Goal: Information Seeking & Learning: Learn about a topic

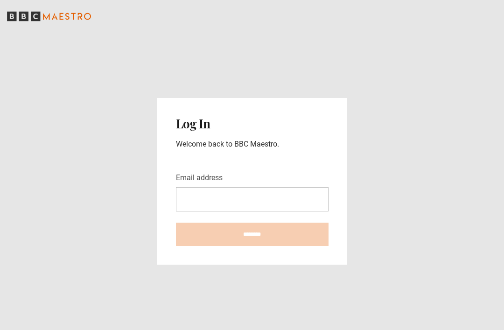
click at [194, 212] on input "Email address" at bounding box center [252, 199] width 153 height 24
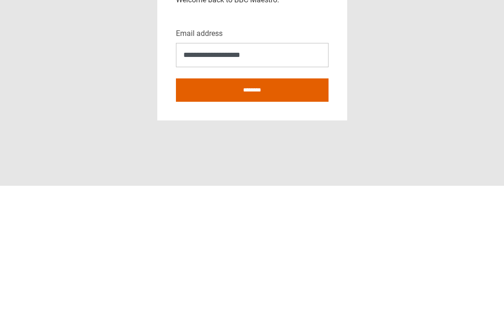
type input "**********"
click at [207, 223] on input "********" at bounding box center [252, 234] width 153 height 23
type input "**********"
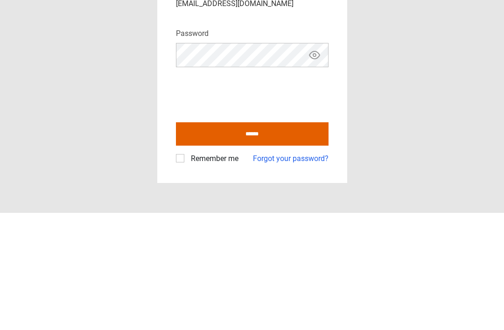
scroll to position [30, 0]
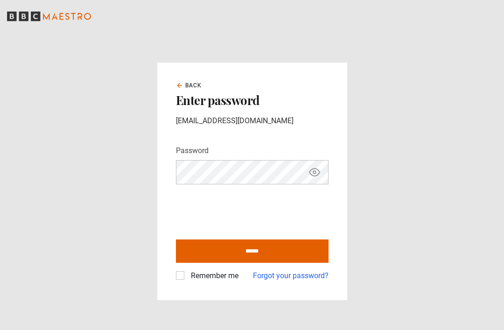
click at [209, 240] on input "******" at bounding box center [252, 251] width 153 height 23
type input "**********"
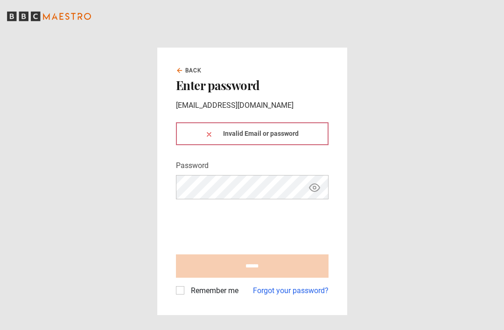
click at [205, 145] on div "Invalid Email or password" at bounding box center [252, 133] width 153 height 23
click at [212, 139] on button at bounding box center [208, 134] width 7 height 10
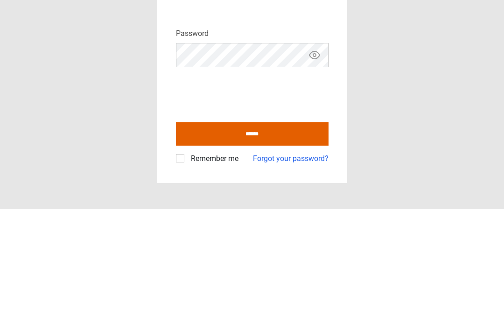
scroll to position [30, 0]
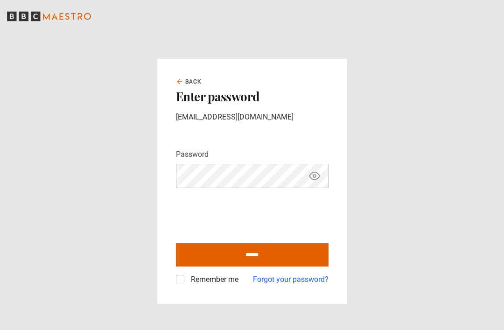
click at [229, 243] on input "******" at bounding box center [252, 254] width 153 height 23
type input "**********"
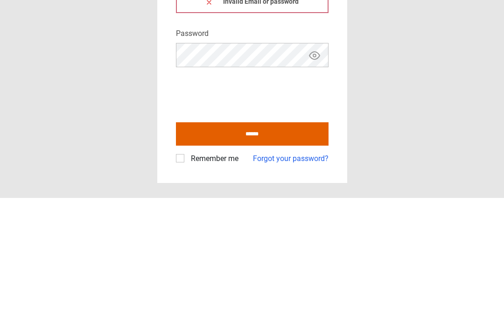
scroll to position [30, 0]
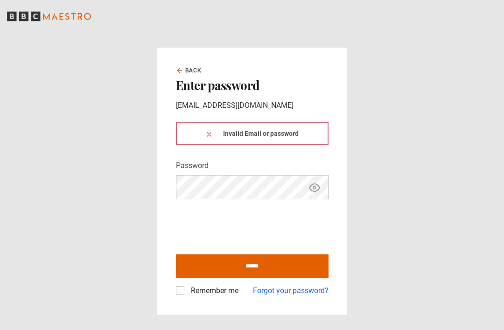
click at [205, 254] on input "******" at bounding box center [252, 265] width 153 height 23
type input "**********"
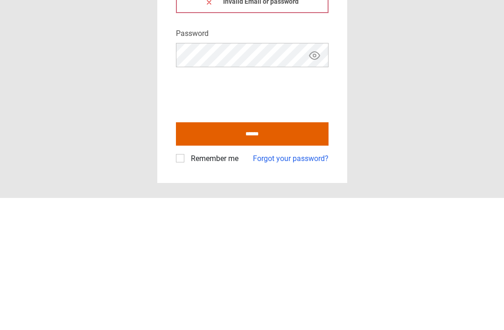
scroll to position [30, 0]
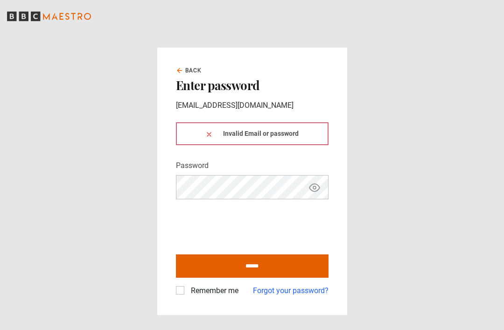
click at [222, 254] on input "******" at bounding box center [252, 265] width 153 height 23
type input "**********"
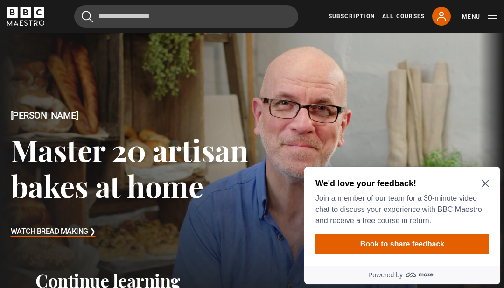
click at [480, 188] on h2 "We'd love your feedback!" at bounding box center [401, 183] width 170 height 11
click at [489, 183] on icon "Close Maze Prompt" at bounding box center [485, 183] width 7 height 7
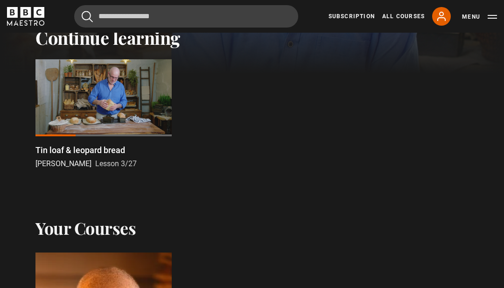
scroll to position [244, 0]
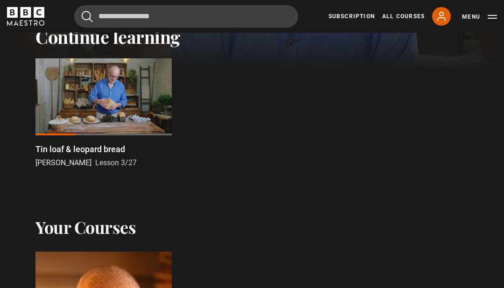
click at [61, 151] on p "Tin loaf & leopard bread" at bounding box center [80, 149] width 90 height 13
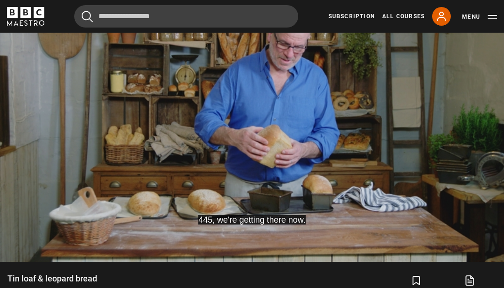
scroll to position [472, 0]
click at [133, 236] on div "10s Skip Back 10 seconds Pause 10s Skip Forward 10 seconds Loaded : 31.75% Paus…" at bounding box center [252, 236] width 504 height 52
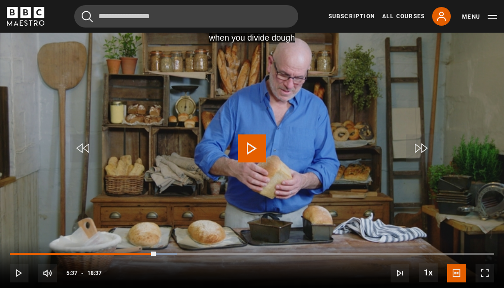
scroll to position [440, 0]
click at [79, 151] on span "Video Player" at bounding box center [84, 148] width 28 height 28
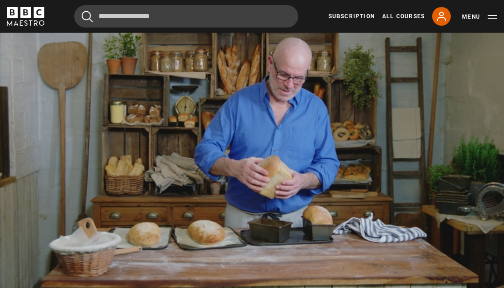
click at [68, 257] on video-js "Video Player is loading. Play Lesson Tin loaf & leopard bread 10s Skip Back 10 …" at bounding box center [252, 151] width 504 height 284
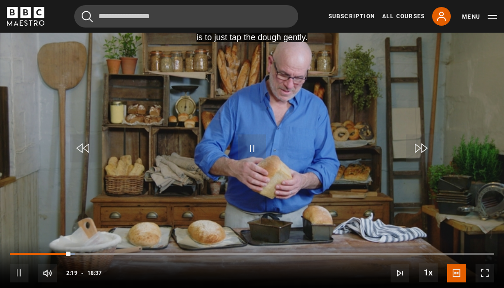
click at [114, 242] on div "10s Skip Back 10 seconds Pause 10s Skip Forward 10 seconds Loaded : 13.40% Paus…" at bounding box center [252, 267] width 504 height 52
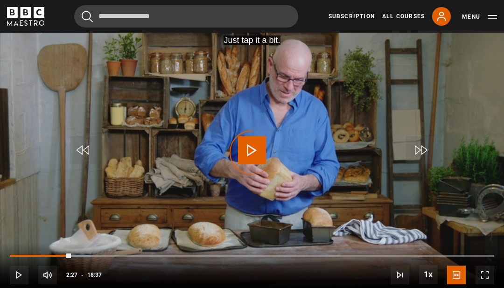
click at [71, 255] on div "Progress Bar" at bounding box center [40, 256] width 61 height 2
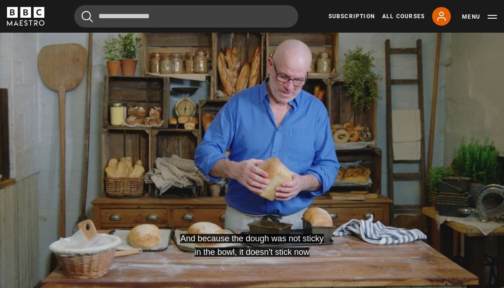
click at [37, 268] on div "10s Skip Back 10 seconds Pause 10s Skip Forward 10 seconds Loaded : 13.42% Paus…" at bounding box center [252, 269] width 504 height 52
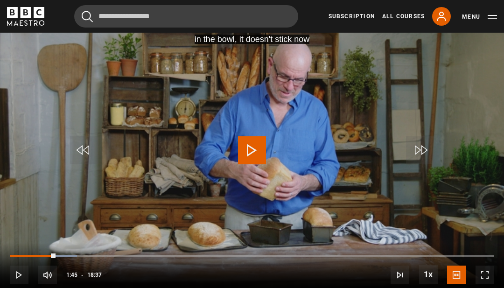
click at [5, 18] on div "Cancel Courses Previous courses Next courses Agatha Christie Writing 12 Related…" at bounding box center [252, 16] width 504 height 22
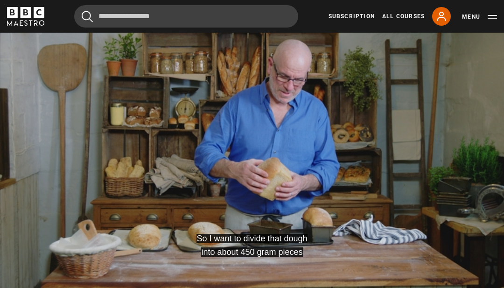
click at [74, 301] on div "So I want to divide that dough into about 450 gram pieces Video Player is loadi…" at bounding box center [252, 180] width 504 height 339
click at [133, 230] on video-js "so they can fill these little tins. Video Player is loading. Play Lesson Tin lo…" at bounding box center [252, 153] width 504 height 284
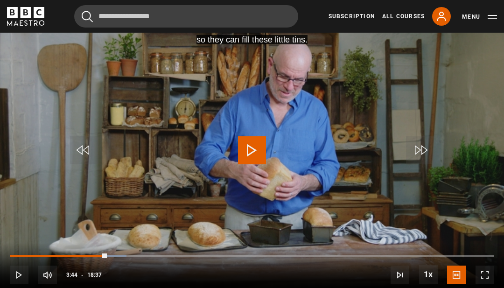
click at [435, 165] on button "10s Skip Forward 10 seconds" at bounding box center [420, 150] width 33 height 42
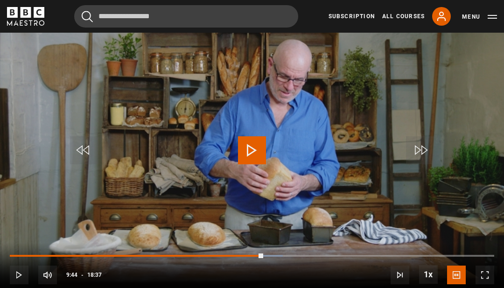
click at [130, 280] on div "10s Skip Back 10 seconds Play 10s Skip Forward 10 seconds Loaded : 56.38% Play …" at bounding box center [252, 269] width 504 height 52
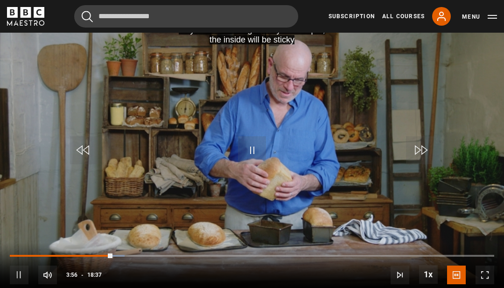
scroll to position [437, 0]
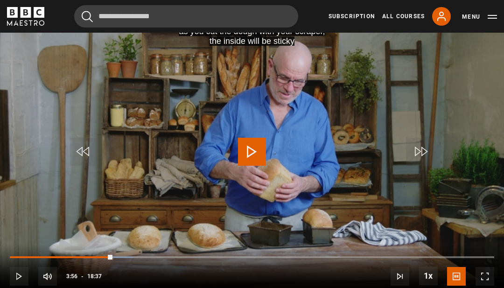
click at [44, 256] on div "Progress Bar" at bounding box center [61, 257] width 103 height 2
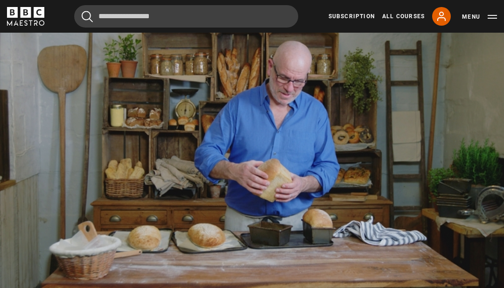
click at [67, 221] on video-js "Video Player is loading. Play Lesson Tin loaf & leopard bread 10s Skip Back 10 …" at bounding box center [252, 154] width 504 height 284
click at [41, 276] on span "Video Player" at bounding box center [47, 276] width 19 height 19
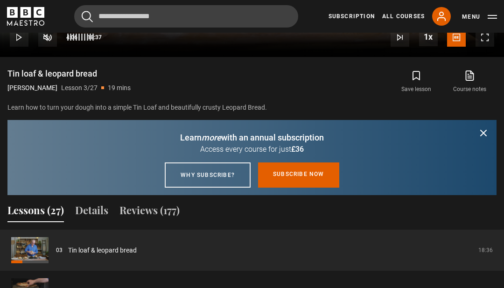
scroll to position [730, 0]
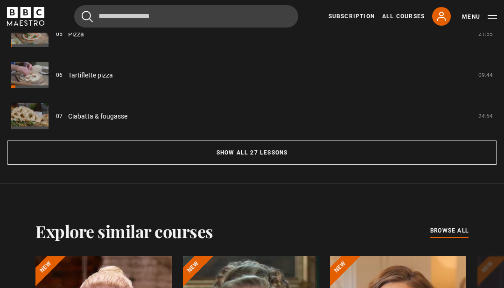
click at [220, 151] on button "Show all 27 lessons" at bounding box center [251, 153] width 489 height 24
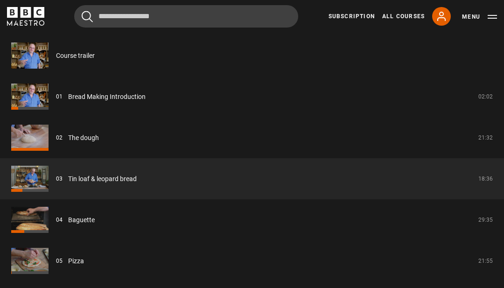
scroll to position [870, 0]
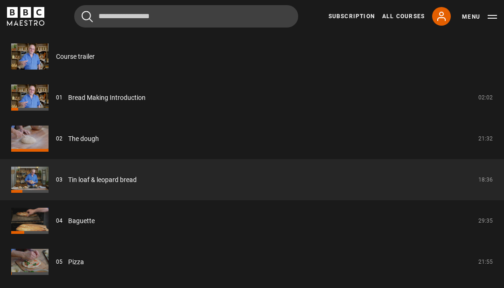
click at [68, 141] on link "The dough" at bounding box center [83, 139] width 31 height 10
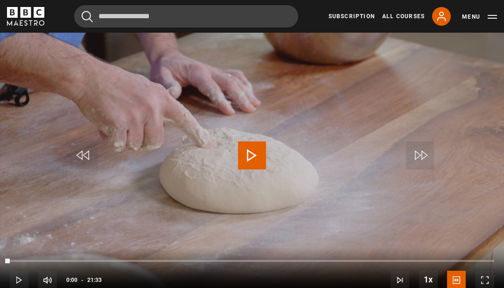
scroll to position [433, 0]
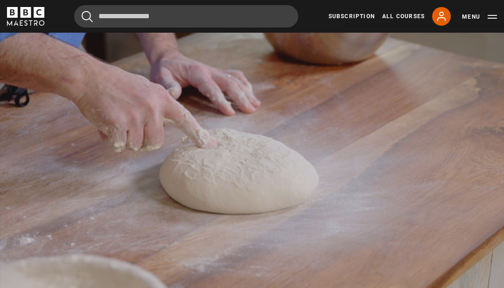
click at [403, 286] on video-js "Video Player is loading. Play Lesson The dough 10s Skip Back 10 seconds Pause 1…" at bounding box center [252, 158] width 504 height 284
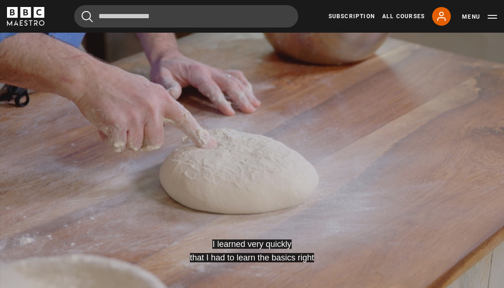
click at [388, 298] on video-js "I learned very quickly that I had to learn the basics right Video Player is loa…" at bounding box center [252, 158] width 504 height 284
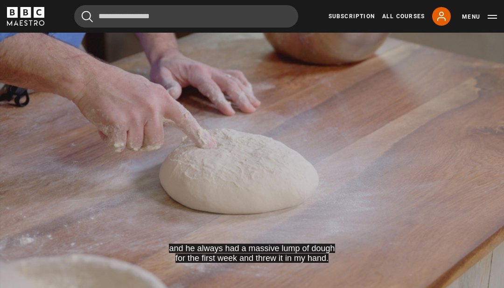
click at [427, 276] on span "Video Player" at bounding box center [428, 280] width 19 height 19
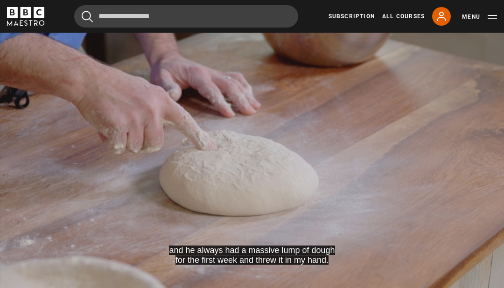
click at [423, 281] on video-js "and he always had a massive lump of dough for the first week and threw it in my…" at bounding box center [252, 160] width 504 height 284
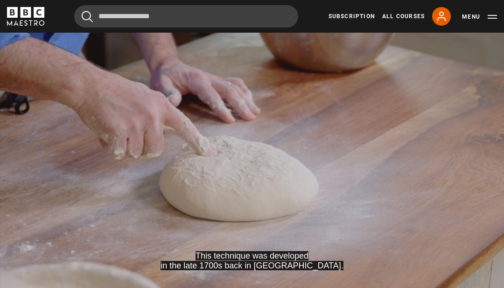
scroll to position [424, 0]
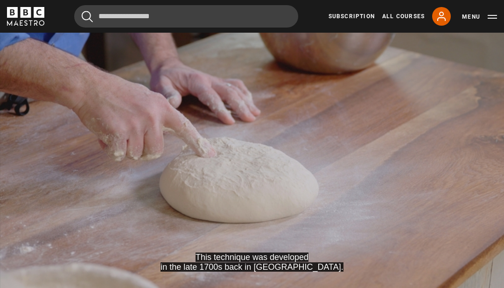
click at [169, 288] on video-js "This technique was developed in the late 1700s back in France. Video Player is …" at bounding box center [252, 167] width 504 height 284
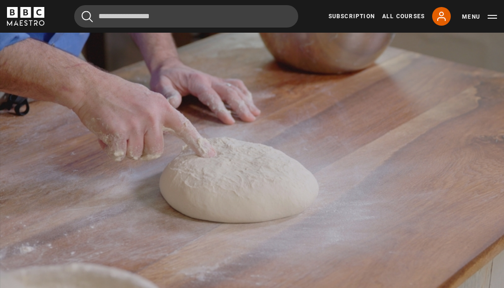
click at [225, 282] on div "10s Skip Back 10 seconds Pause 10s Skip Forward 10 seconds Loaded : 49.10% Paus…" at bounding box center [252, 283] width 504 height 52
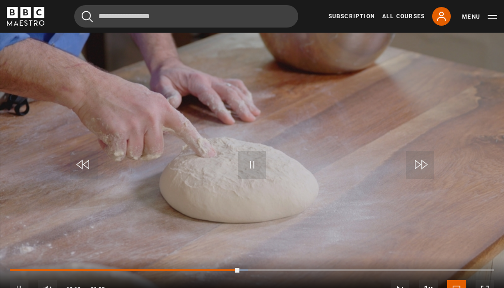
scroll to position [422, 0]
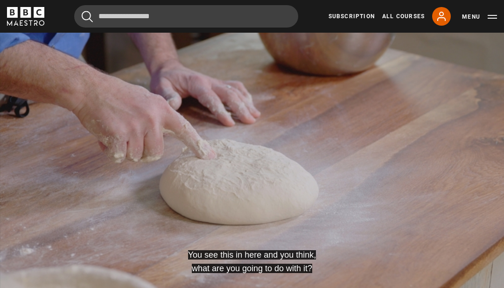
click at [212, 288] on div "10s Skip Back 10 seconds Pause 10s Skip Forward 10 seconds Loaded : 51.42% Paus…" at bounding box center [252, 285] width 504 height 52
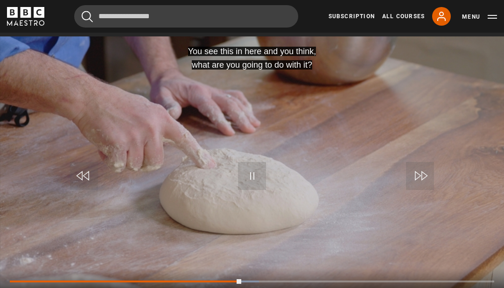
scroll to position [409, 0]
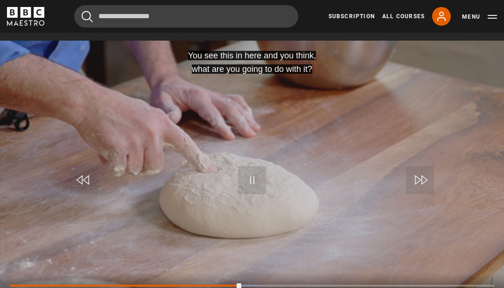
click at [317, 285] on div "Loaded : 51.42%" at bounding box center [252, 286] width 485 height 2
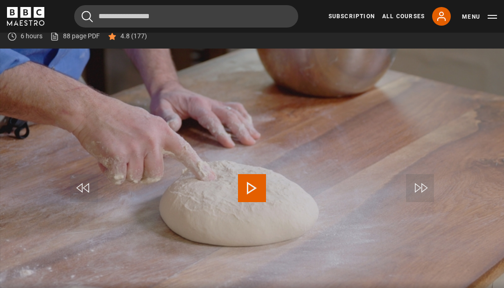
scroll to position [397, 0]
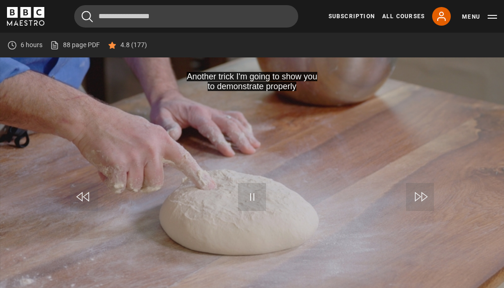
scroll to position [389, 0]
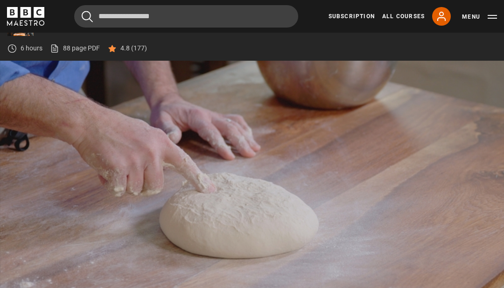
click at [462, 183] on video-js "We need to put the dough away. Video Player is loading. Play Lesson The dough 1…" at bounding box center [252, 203] width 504 height 284
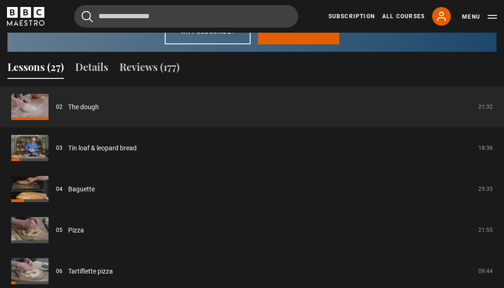
scroll to position [819, 0]
click at [68, 149] on link "Tin loaf & leopard bread" at bounding box center [102, 149] width 69 height 10
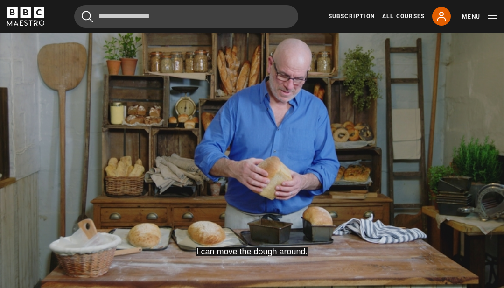
scroll to position [439, 0]
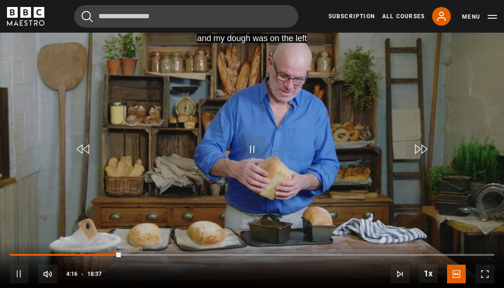
click at [59, 279] on div "10s Skip Back 10 seconds Pause 10s Skip Forward 10 seconds Loaded : 24.82% Paus…" at bounding box center [252, 268] width 504 height 52
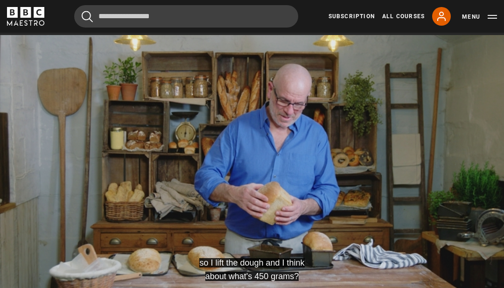
scroll to position [464, 0]
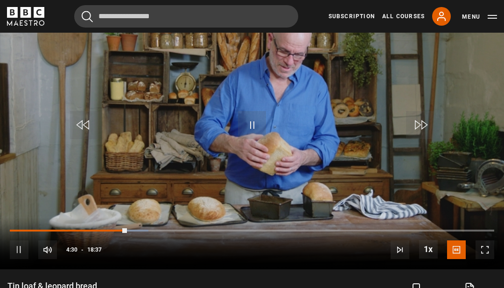
click at [119, 232] on div "10s Skip Back 10 seconds Pause 10s Skip Forward 10 seconds Loaded : 28.64% Paus…" at bounding box center [252, 244] width 504 height 52
